Goal: Book appointment/travel/reservation

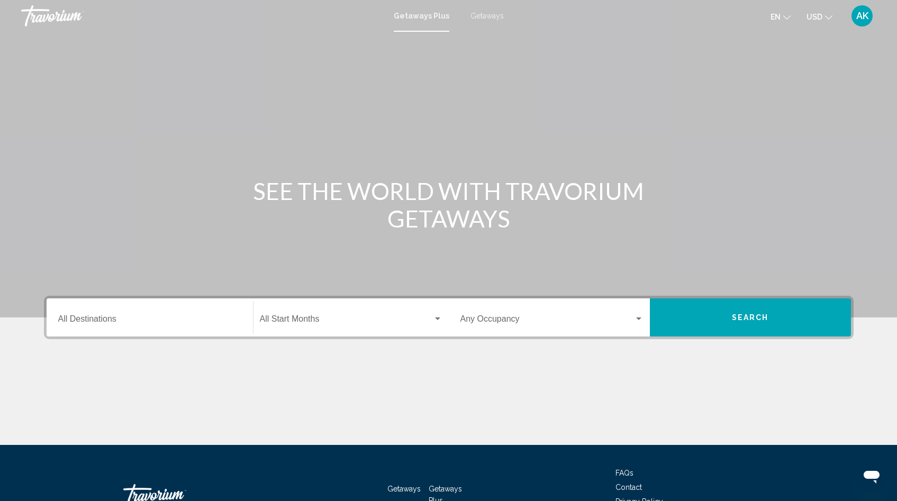
click at [91, 321] on input "Destination All Destinations" at bounding box center [149, 322] width 183 height 10
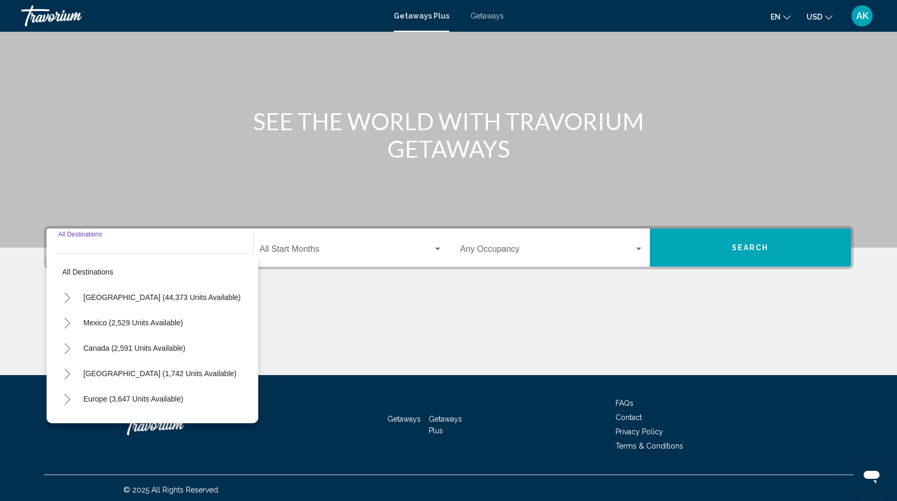
scroll to position [74, 0]
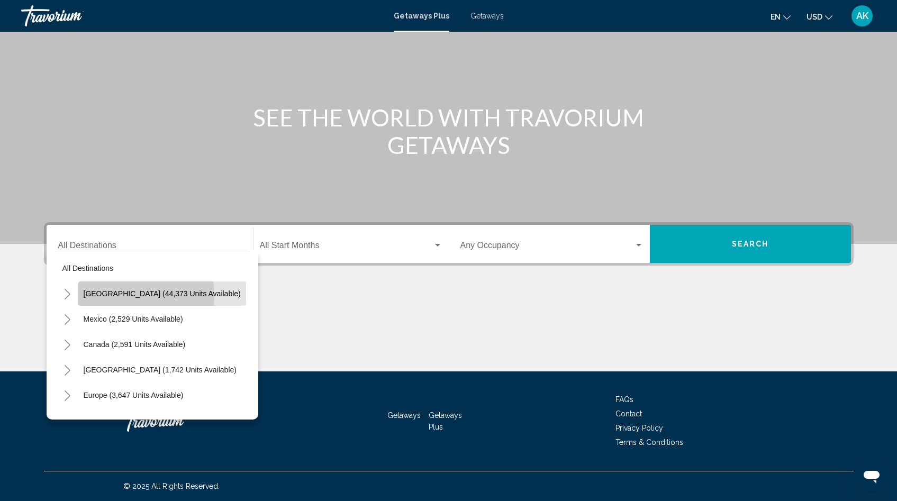
click at [123, 295] on span "[GEOGRAPHIC_DATA] (44,373 units available)" at bounding box center [162, 294] width 157 height 8
type input "**********"
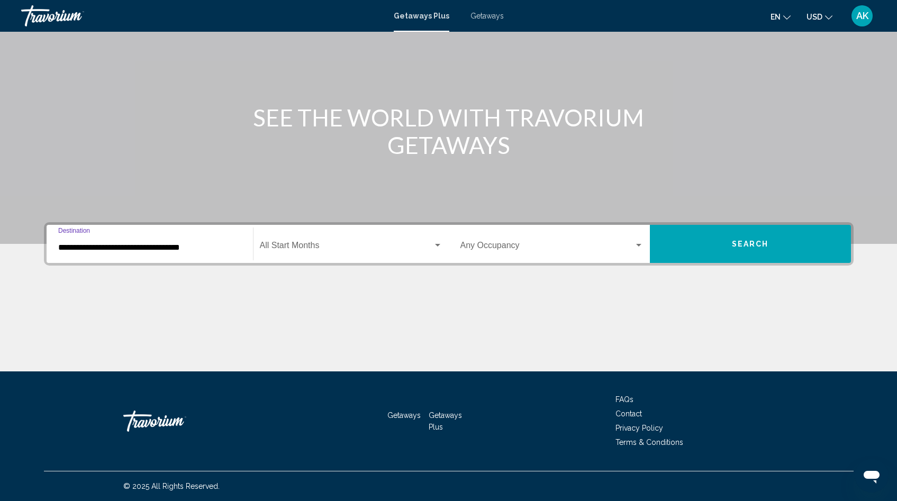
click at [297, 247] on span "Search widget" at bounding box center [346, 248] width 173 height 10
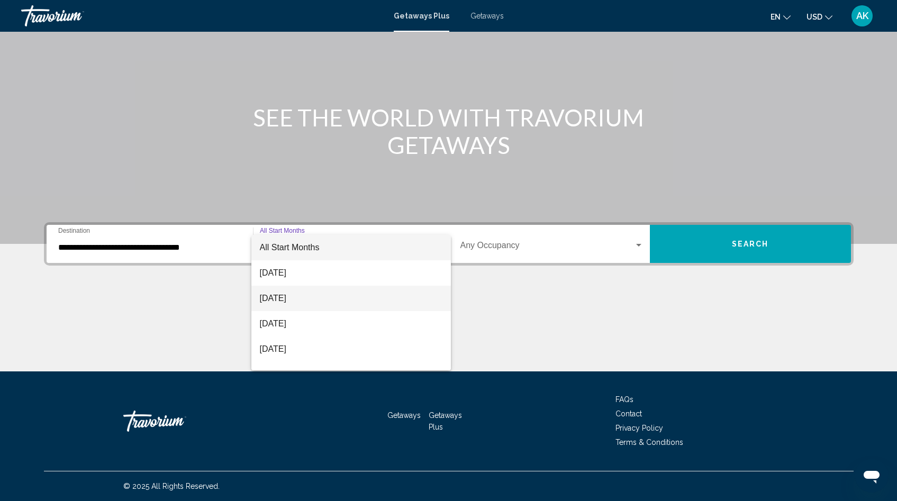
click at [290, 300] on span "[DATE]" at bounding box center [351, 298] width 183 height 25
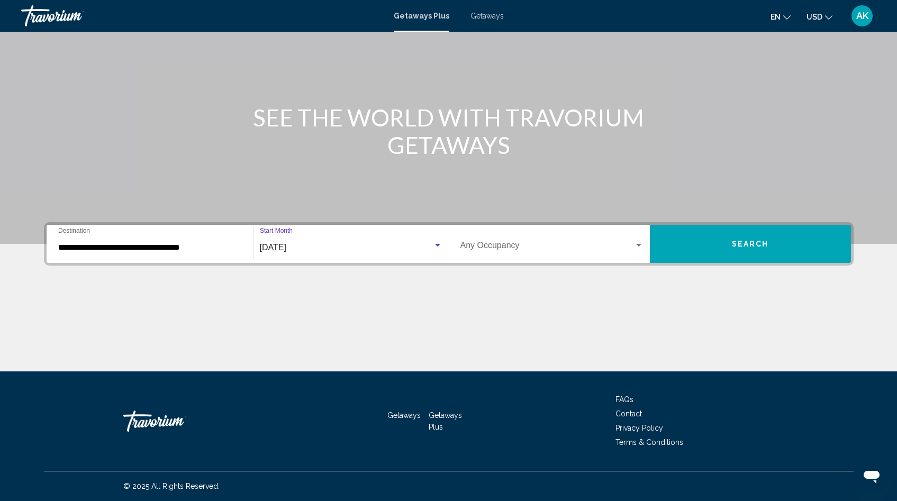
click at [507, 250] on span "Search widget" at bounding box center [548, 248] width 174 height 10
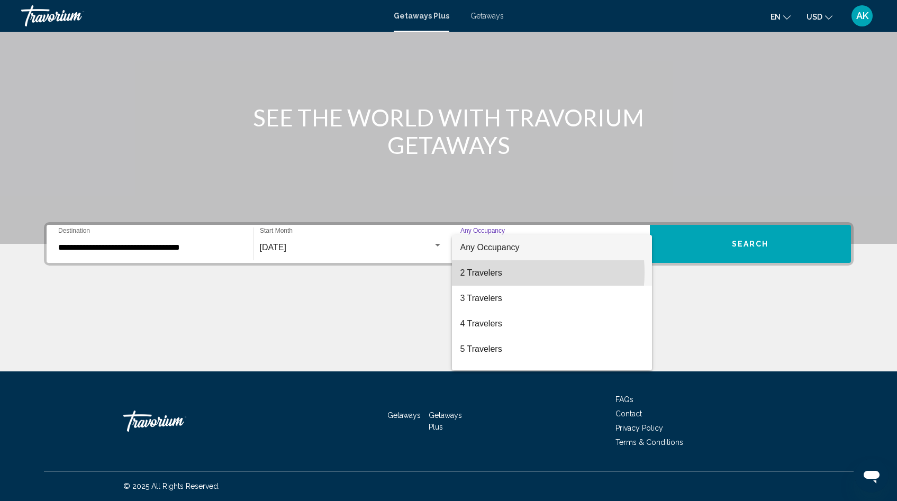
click at [497, 273] on span "2 Travelers" at bounding box center [552, 272] width 183 height 25
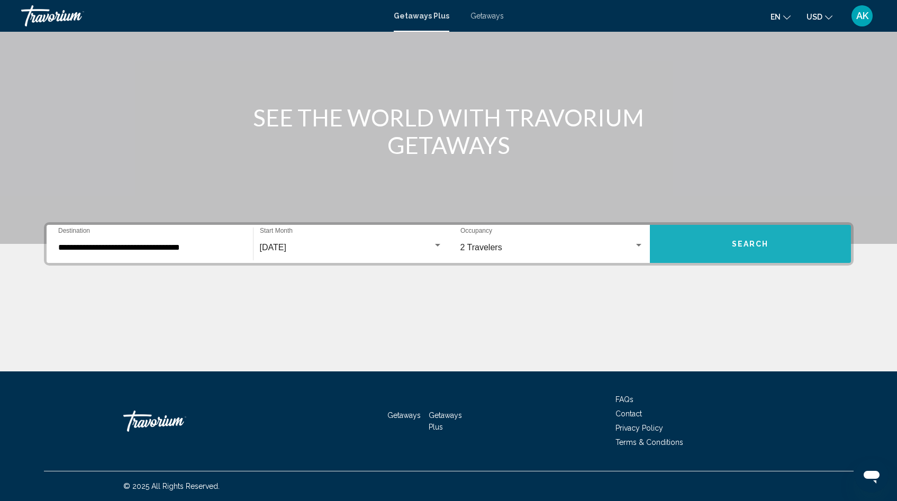
click at [743, 248] on span "Search" at bounding box center [750, 244] width 37 height 8
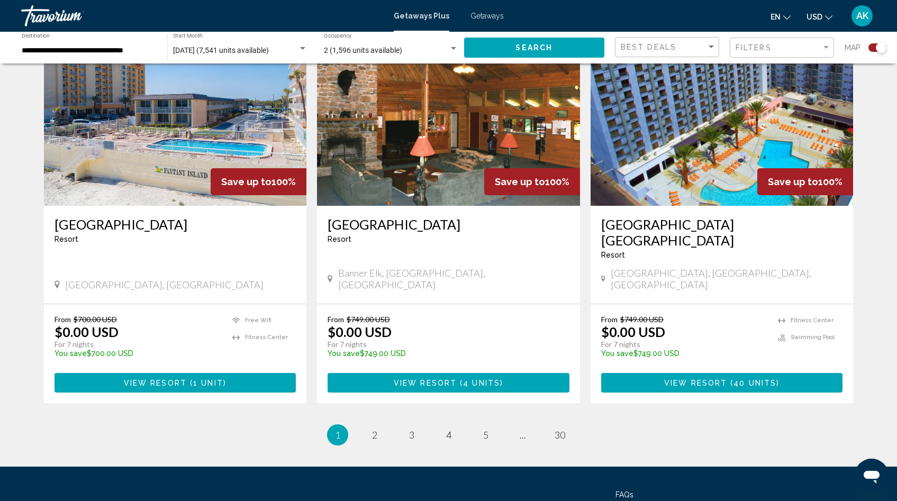
scroll to position [1552, 0]
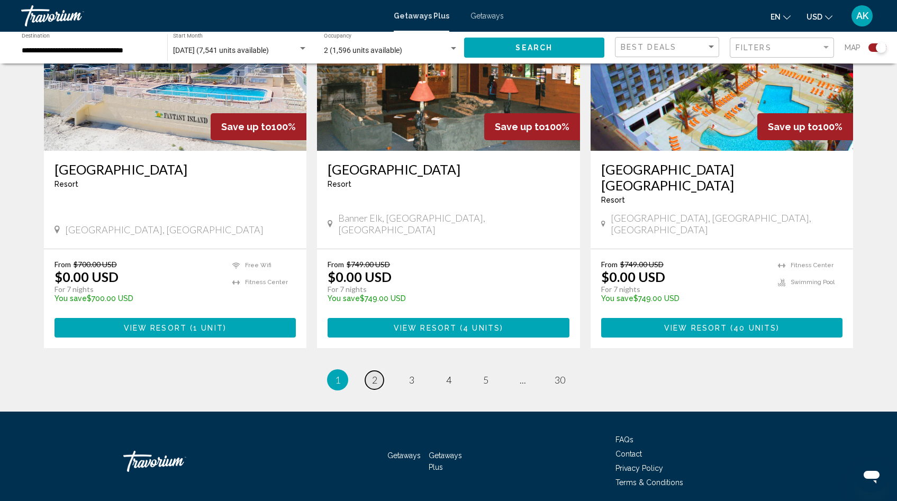
click at [375, 374] on span "2" at bounding box center [374, 380] width 5 height 12
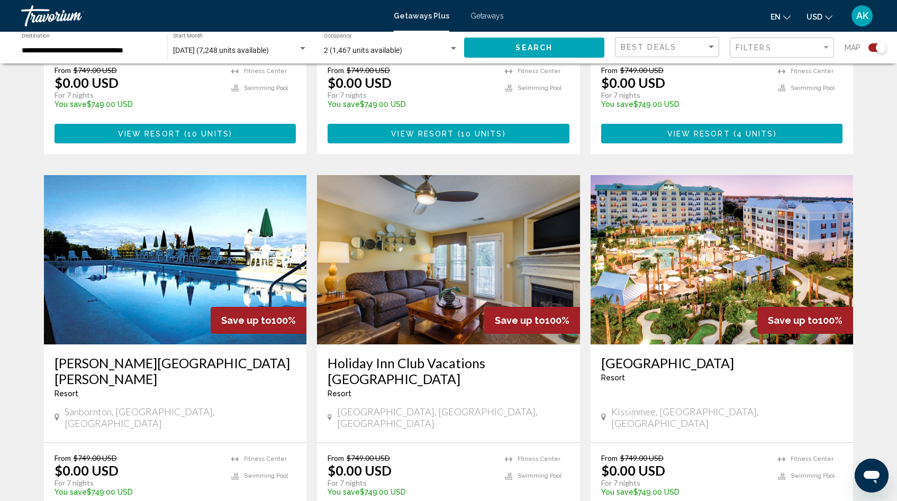
scroll to position [1435, 0]
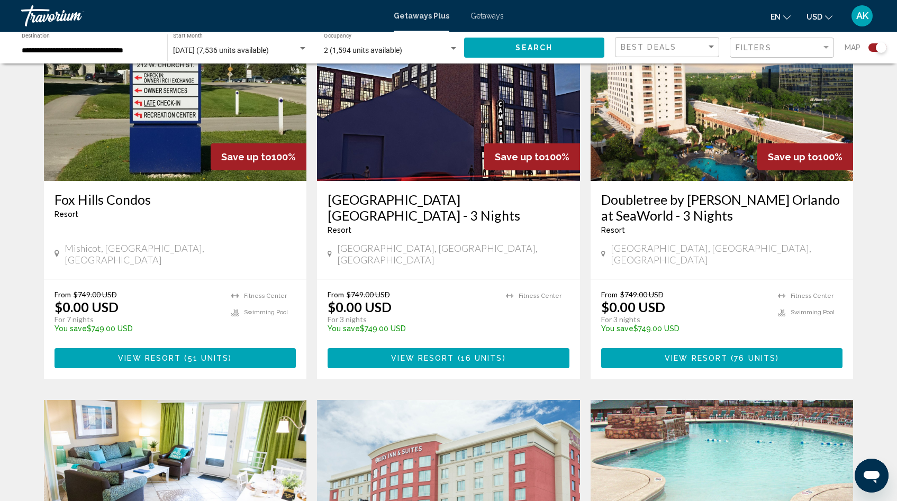
scroll to position [815, 0]
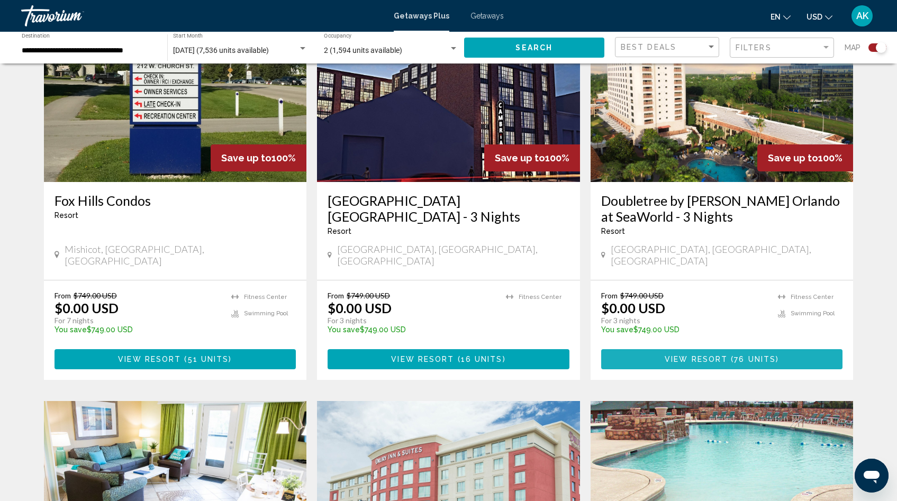
click at [703, 356] on span "View Resort" at bounding box center [696, 360] width 63 height 8
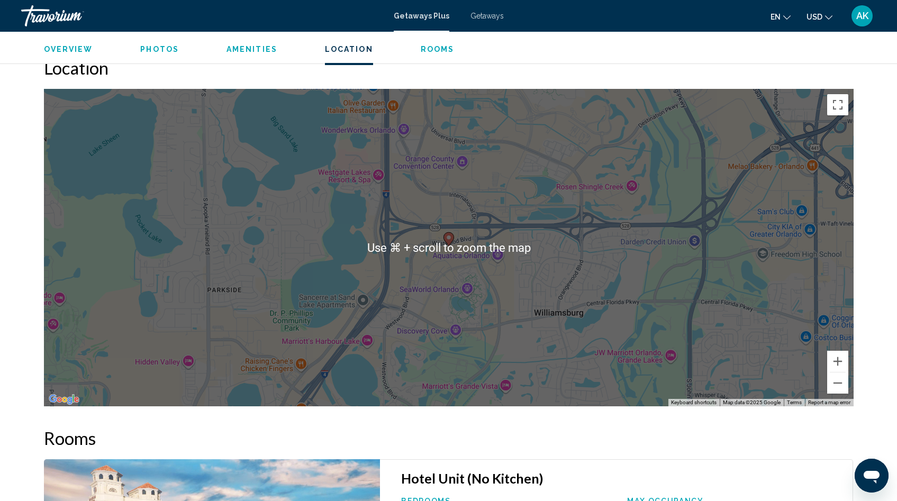
scroll to position [1091, 0]
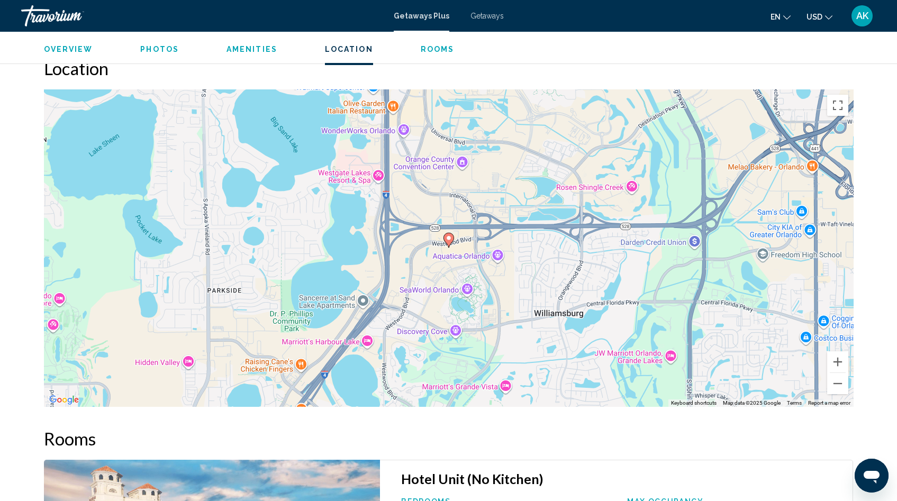
click at [510, 440] on h2 "Rooms" at bounding box center [449, 438] width 810 height 21
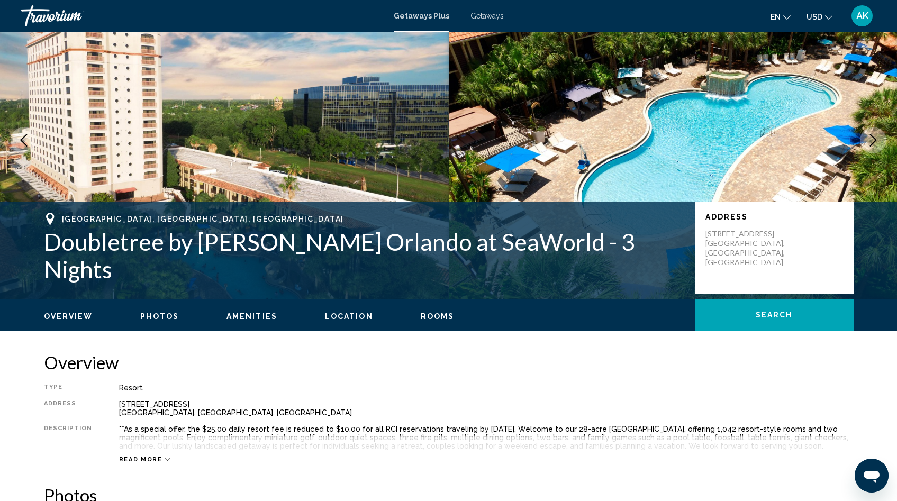
scroll to position [0, 0]
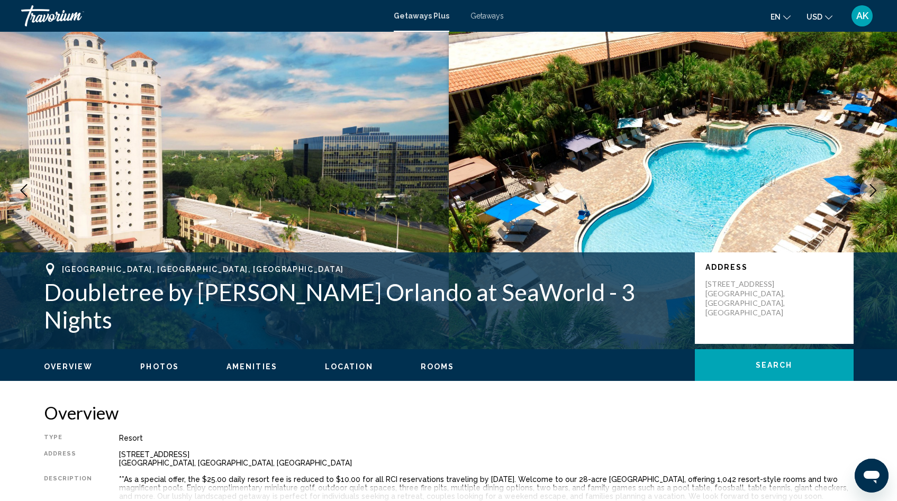
click at [344, 369] on span "Location" at bounding box center [349, 367] width 48 height 8
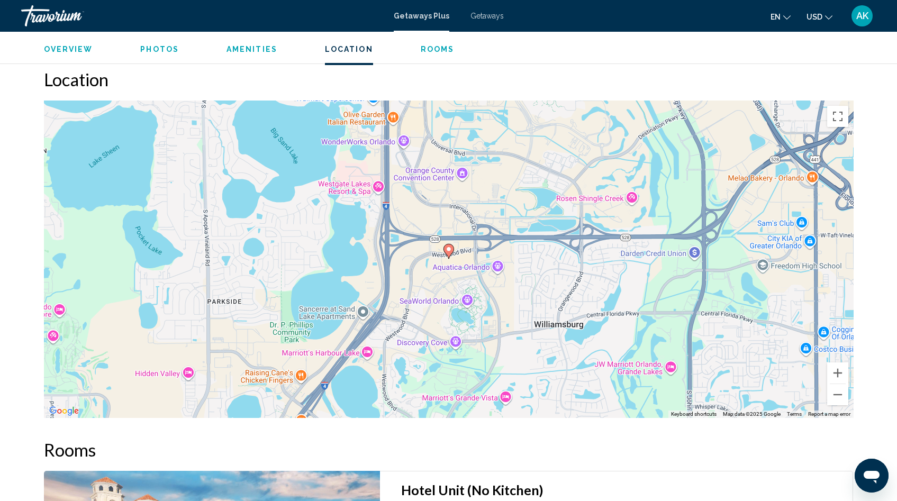
scroll to position [1085, 0]
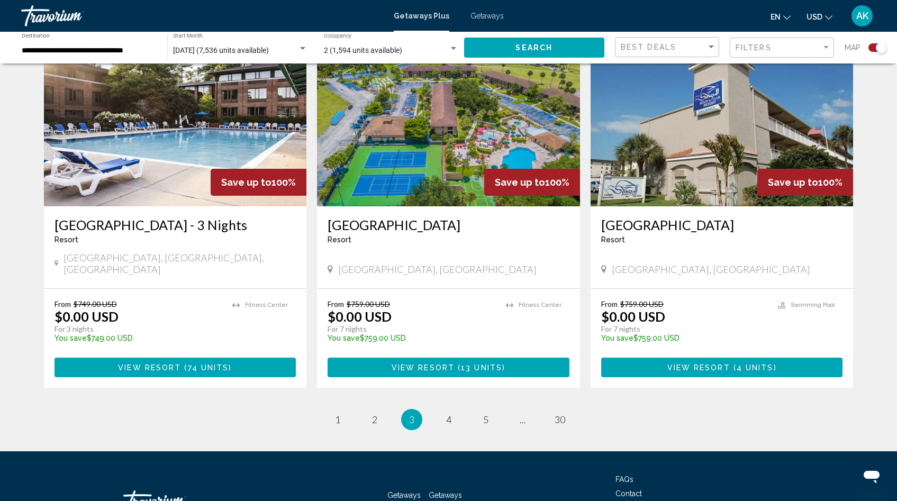
scroll to position [1570, 0]
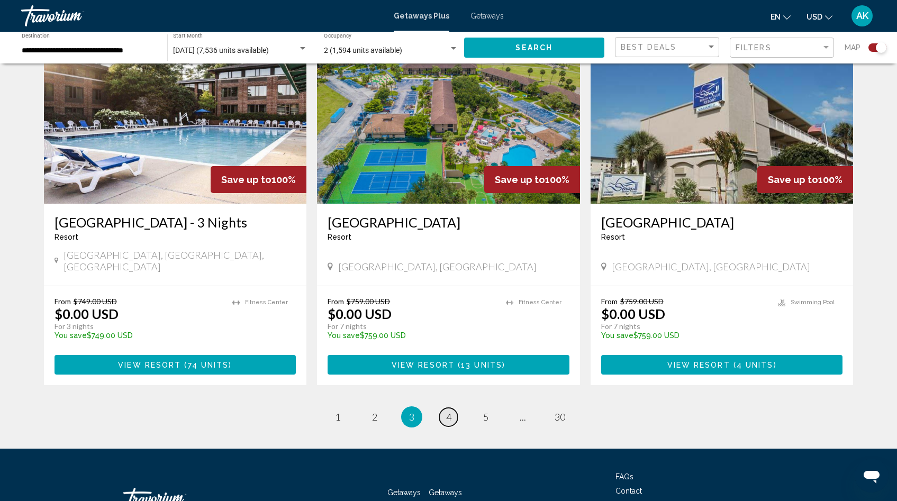
click at [450, 411] on span "4" at bounding box center [448, 417] width 5 height 12
